Goal: Transaction & Acquisition: Purchase product/service

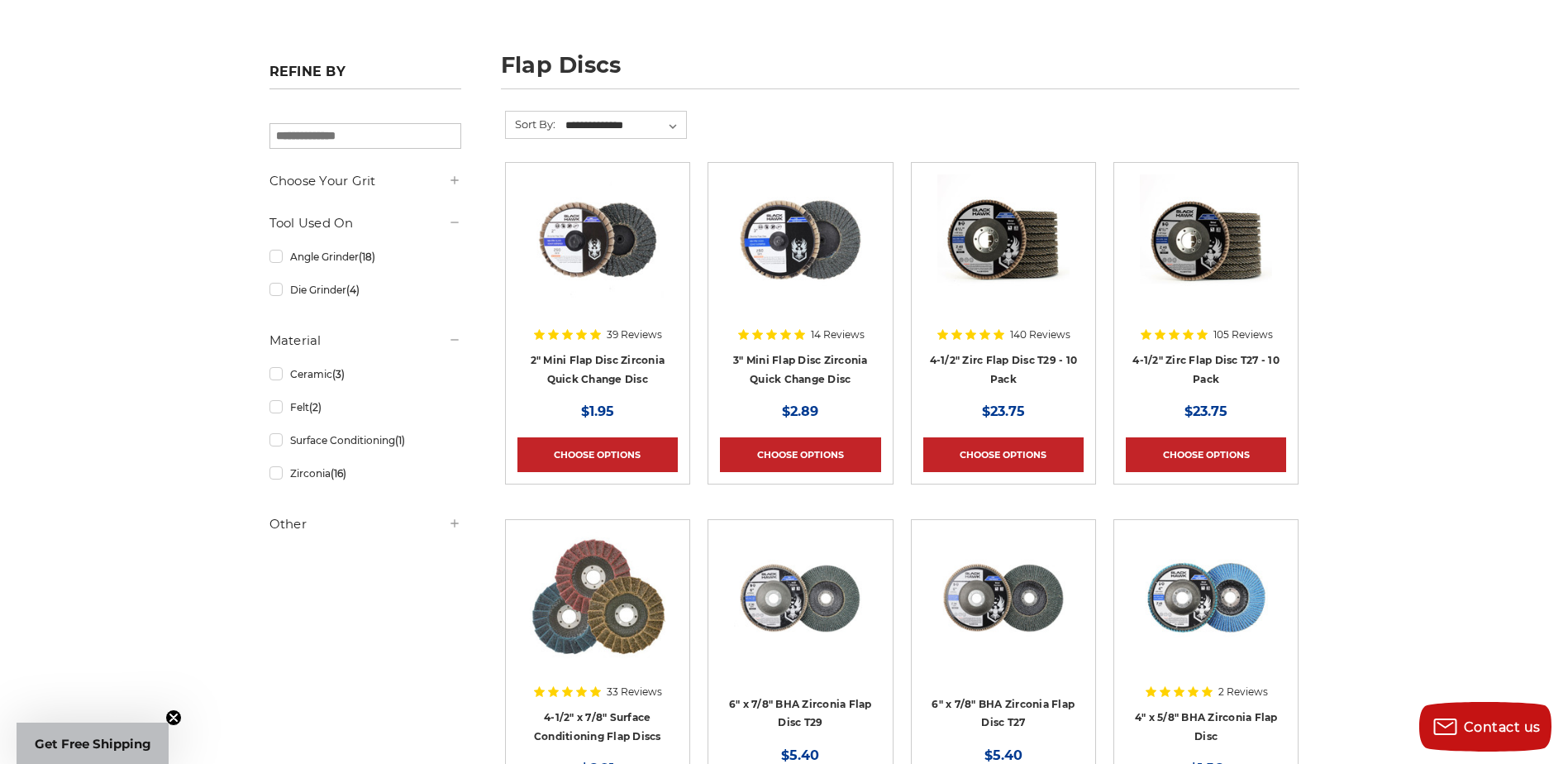
scroll to position [165, 0]
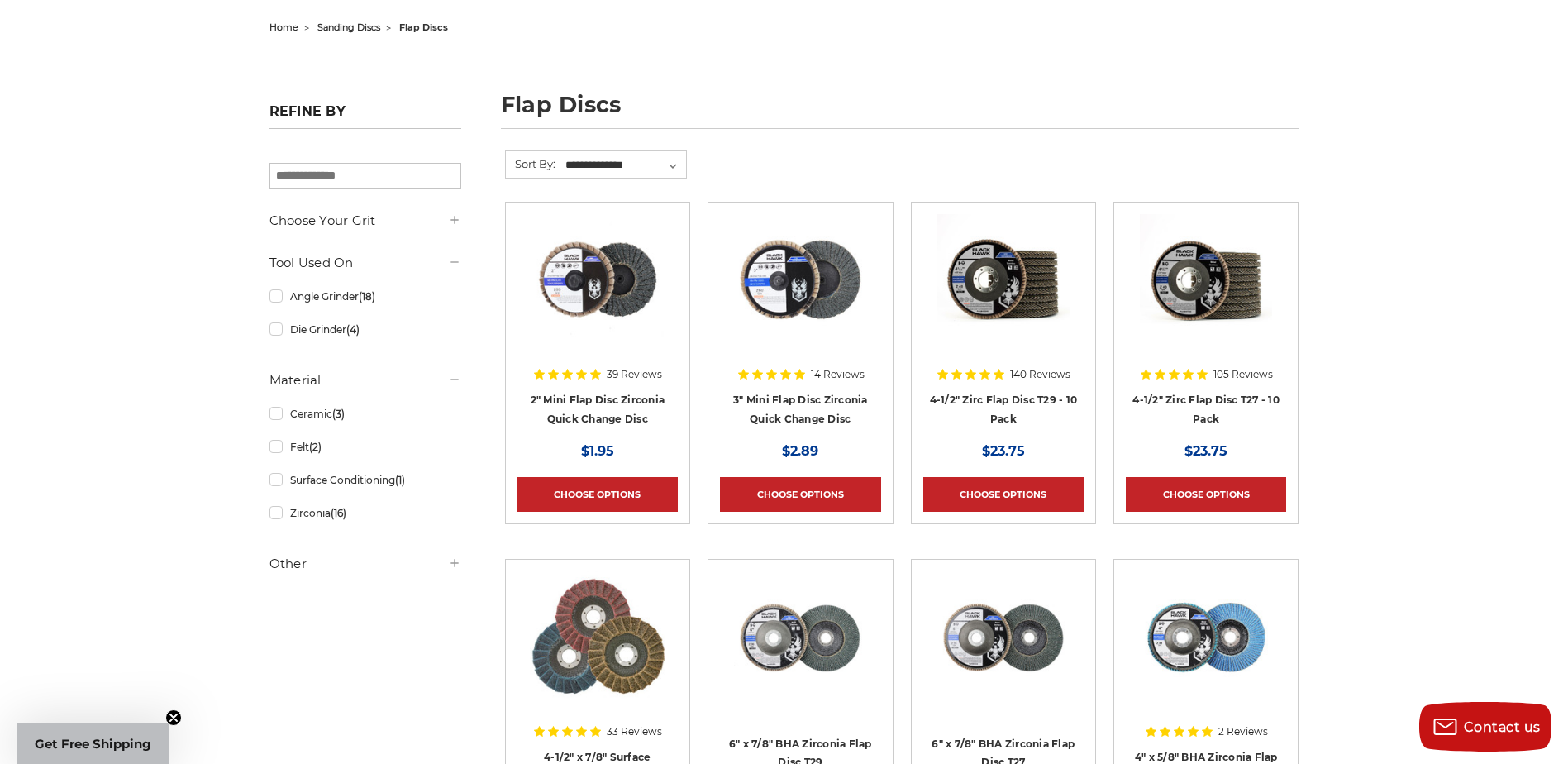
click at [1026, 332] on img at bounding box center [1003, 281] width 132 height 132
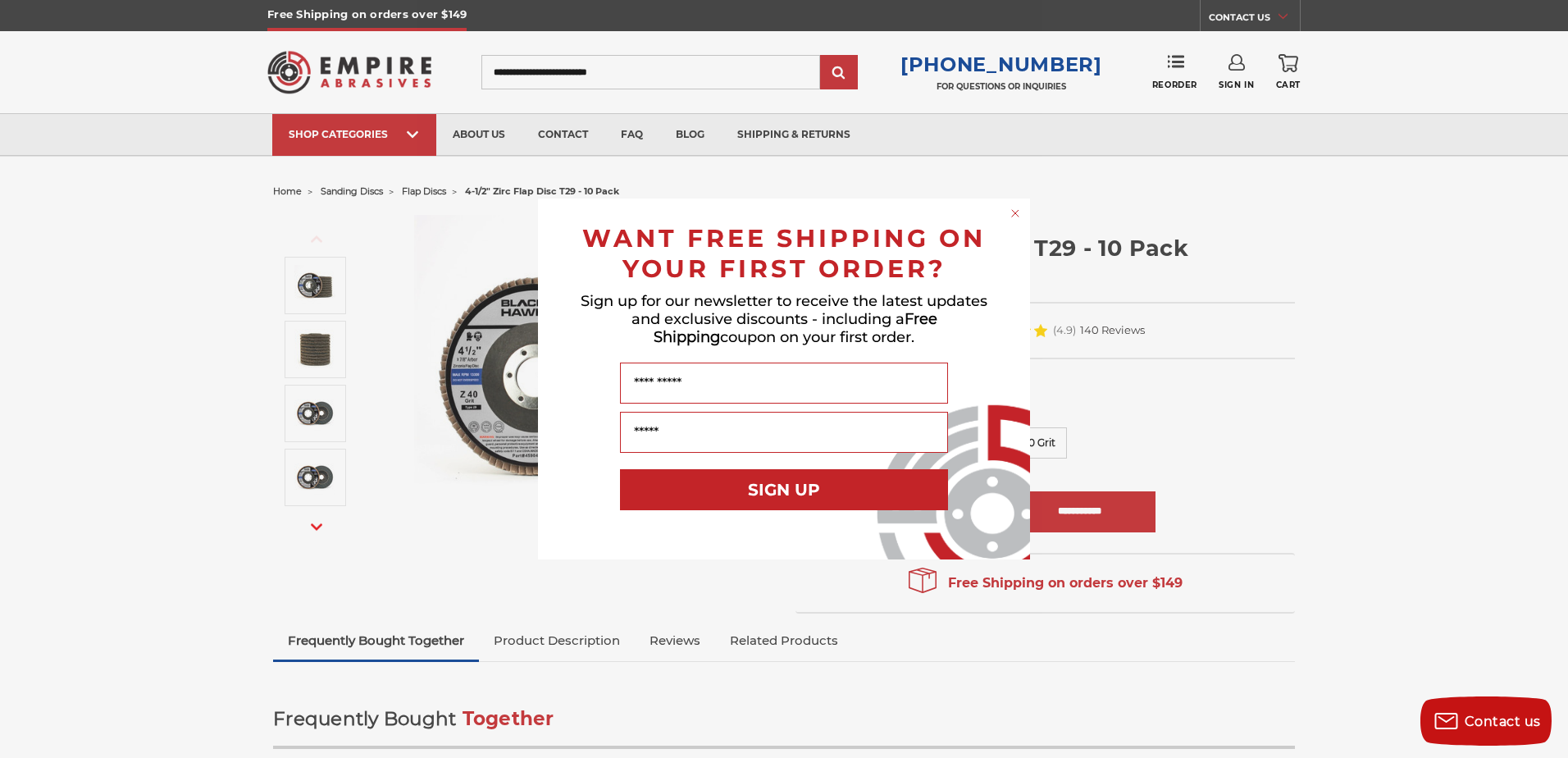
click at [1013, 213] on circle "Close dialog" at bounding box center [1015, 214] width 16 height 16
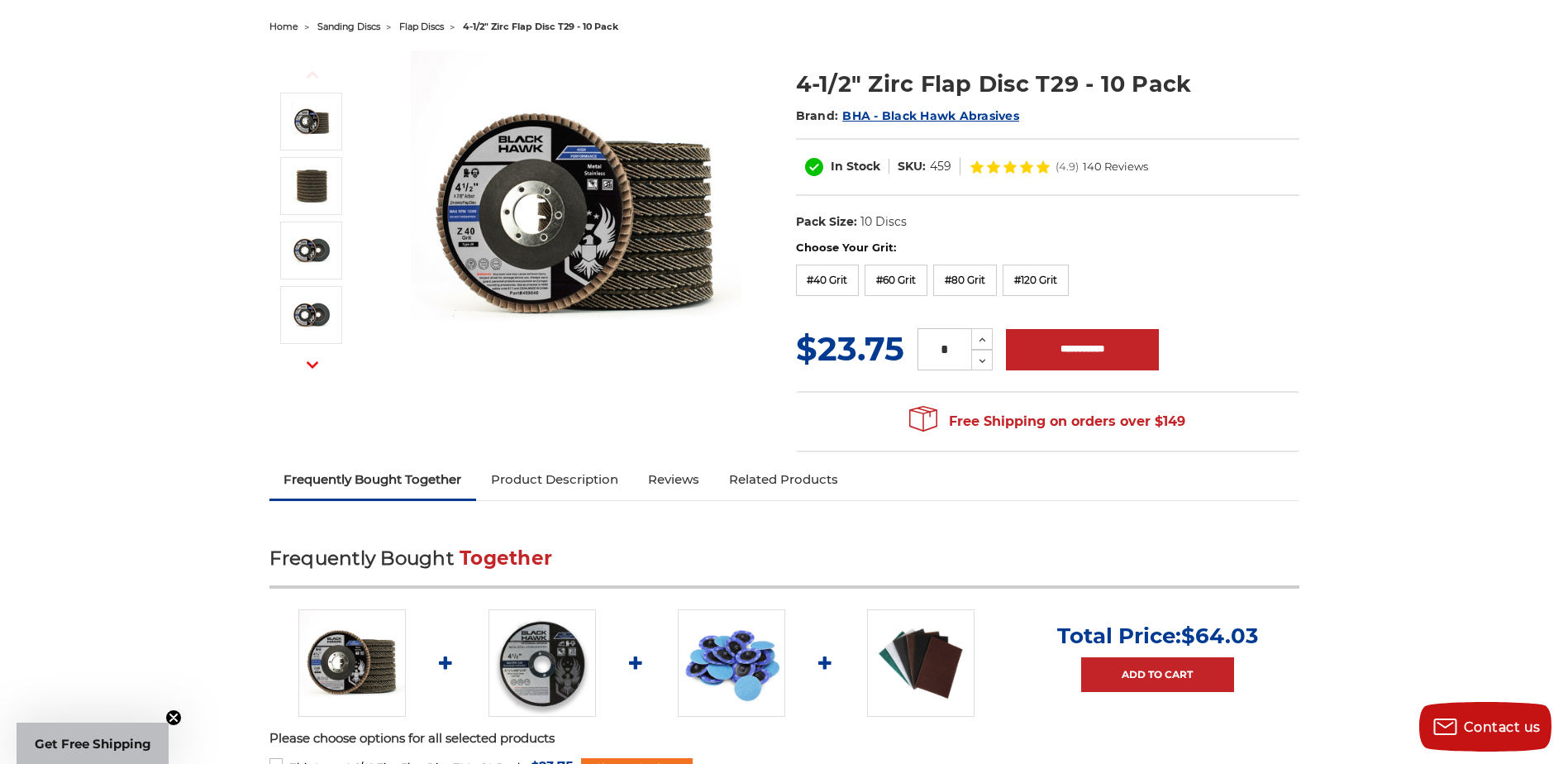
scroll to position [165, 0]
